Goal: Information Seeking & Learning: Learn about a topic

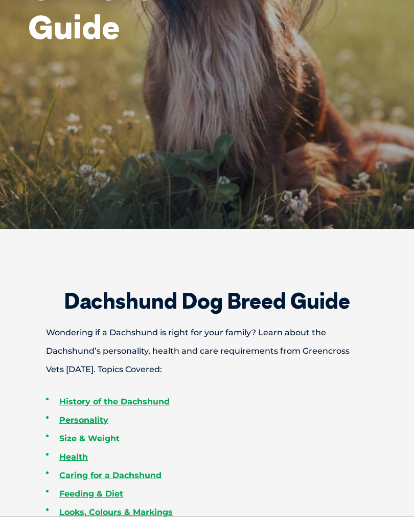
scroll to position [228, 0]
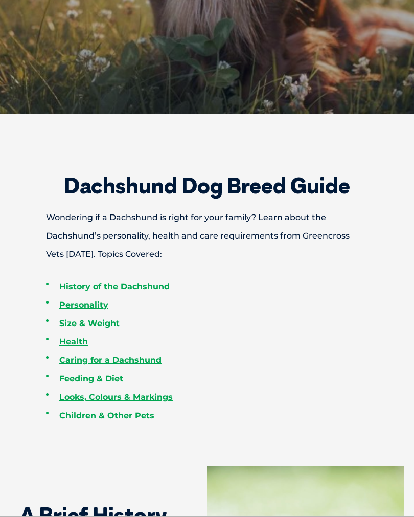
click at [93, 291] on link "History of the Dachshund" at bounding box center [114, 286] width 110 height 10
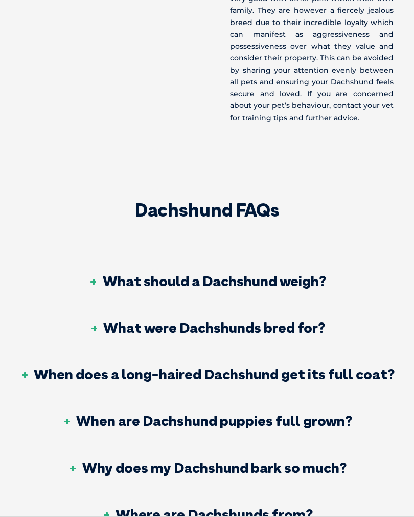
scroll to position [5436, 0]
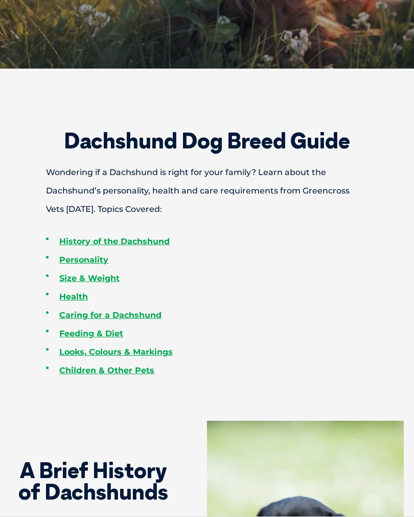
scroll to position [387, 0]
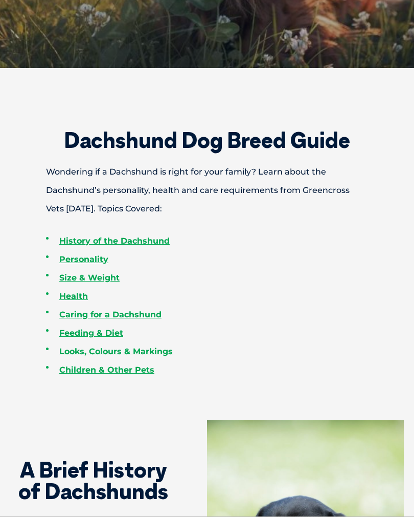
click at [94, 319] on link "Caring for a Dachshund" at bounding box center [110, 314] width 102 height 10
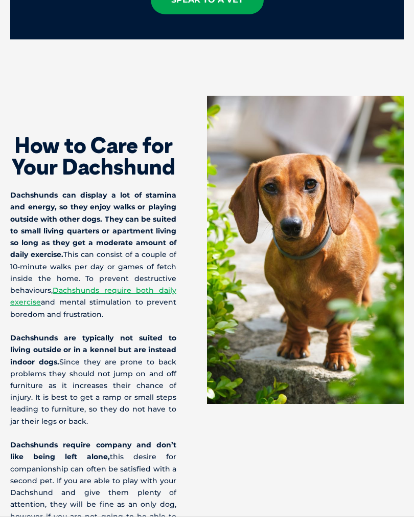
scroll to position [3335, 0]
click at [140, 285] on link "Dachshunds require both daily exercise" at bounding box center [93, 295] width 166 height 21
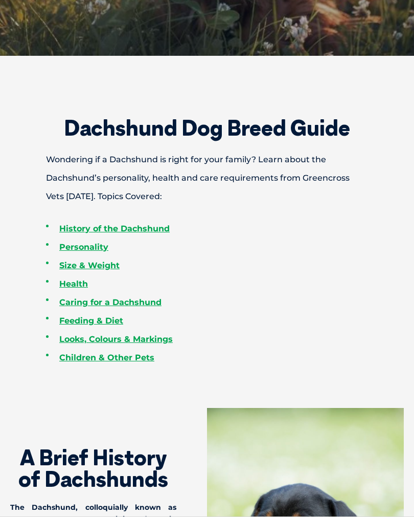
scroll to position [401, 0]
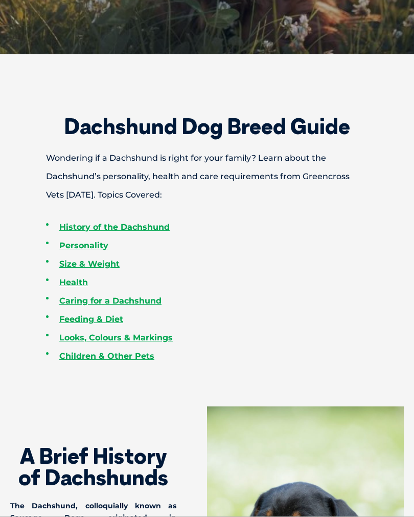
click at [56, 328] on li "Feeding & Diet" at bounding box center [225, 319] width 358 height 18
click at [71, 324] on link "Feeding & Diet" at bounding box center [91, 319] width 64 height 10
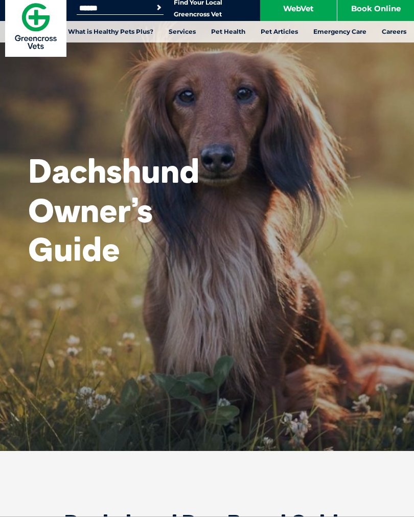
scroll to position [0, 0]
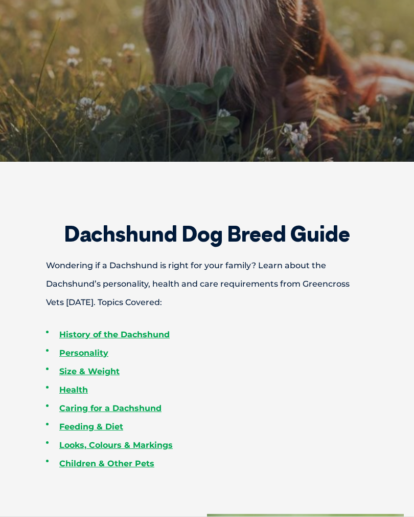
click at [65, 376] on link "Size & Weight" at bounding box center [89, 372] width 60 height 10
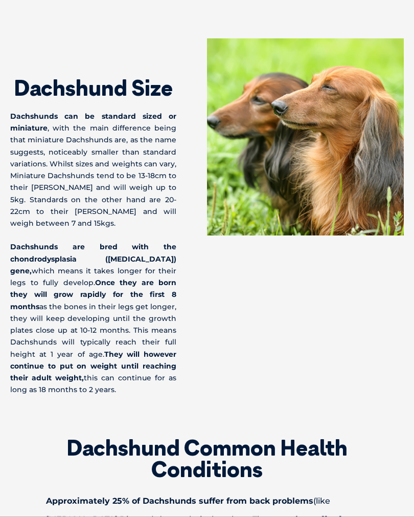
scroll to position [2153, 0]
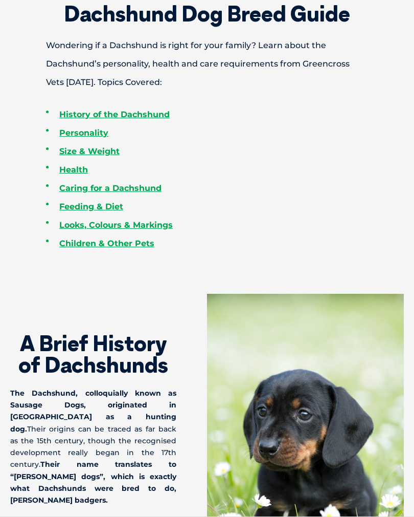
scroll to position [514, 0]
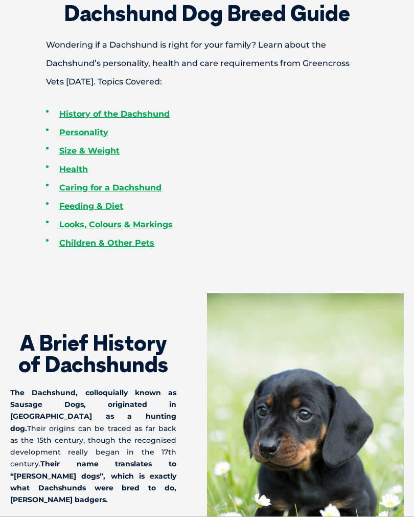
click at [94, 229] on link "Looks, Colours & Markings" at bounding box center [116, 224] width 114 height 10
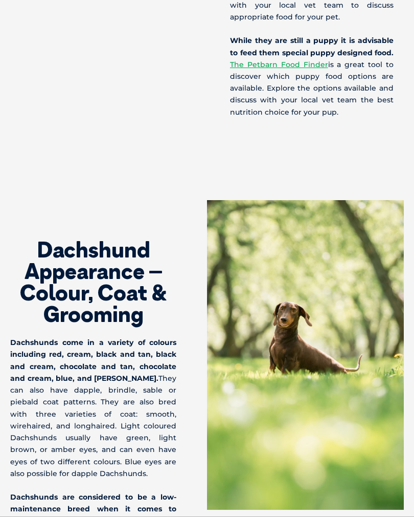
scroll to position [4487, 0]
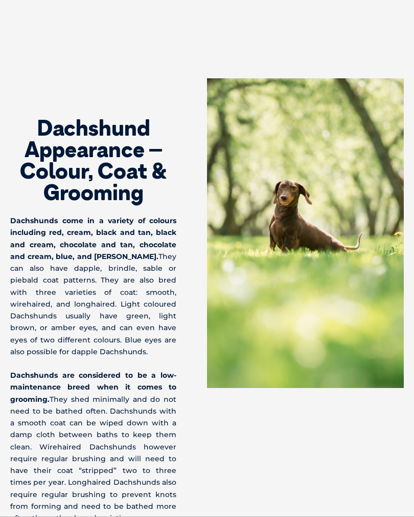
click at [192, 372] on div "Dachshund Appearance – Colour, Coat & Grooming Dachshunds come in a variety of …" at bounding box center [108, 378] width 197 height 600
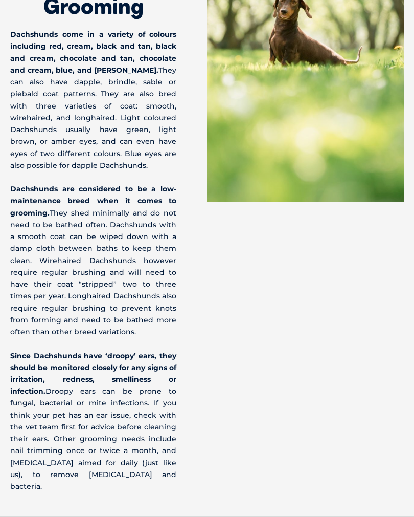
scroll to position [4673, 0]
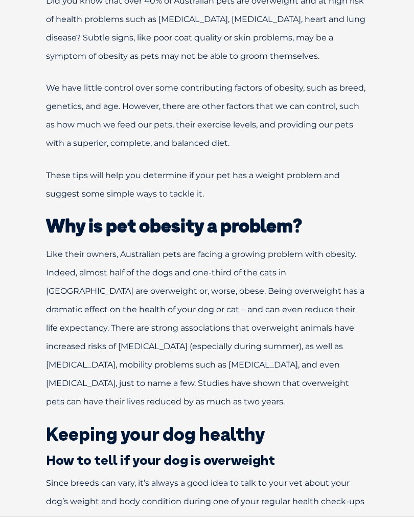
scroll to position [505, 0]
